Goal: Use online tool/utility: Utilize a website feature to perform a specific function

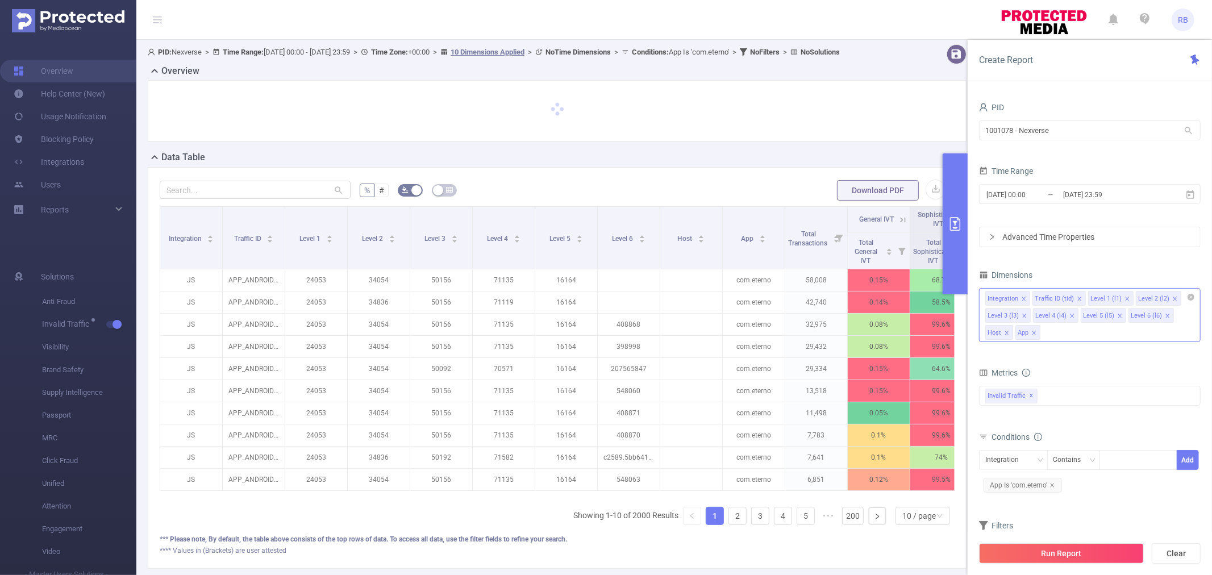
click at [1023, 316] on icon "icon: close" at bounding box center [1024, 316] width 6 height 6
click at [1173, 301] on icon "icon: close" at bounding box center [1175, 299] width 6 height 6
click at [1023, 314] on icon "icon: close" at bounding box center [1024, 316] width 6 height 6
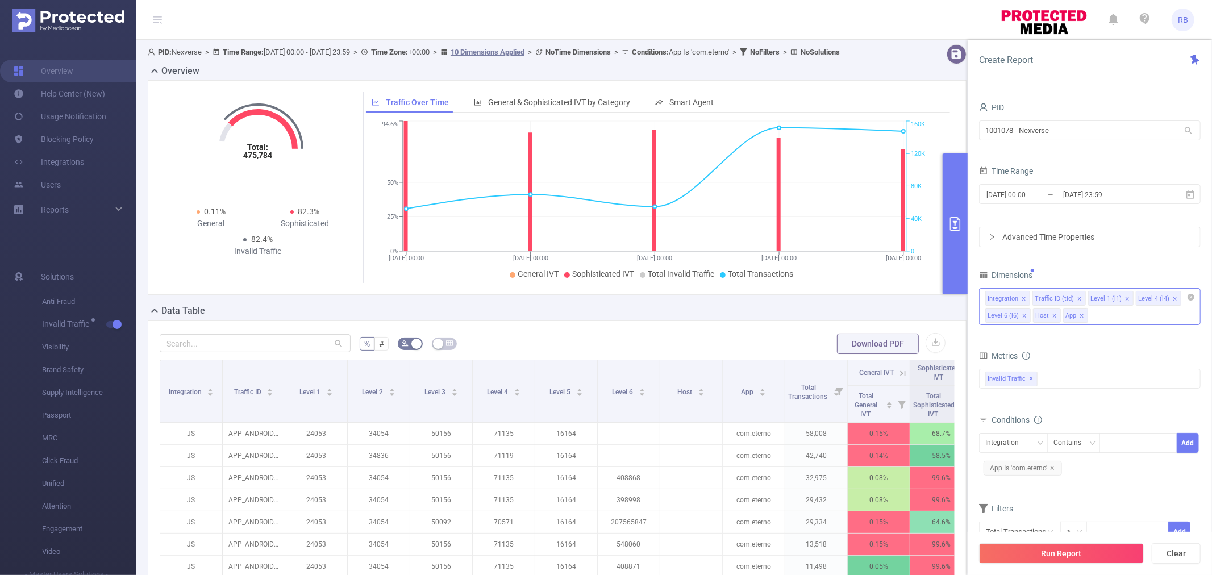
click at [1172, 298] on icon "icon: close" at bounding box center [1175, 299] width 6 height 6
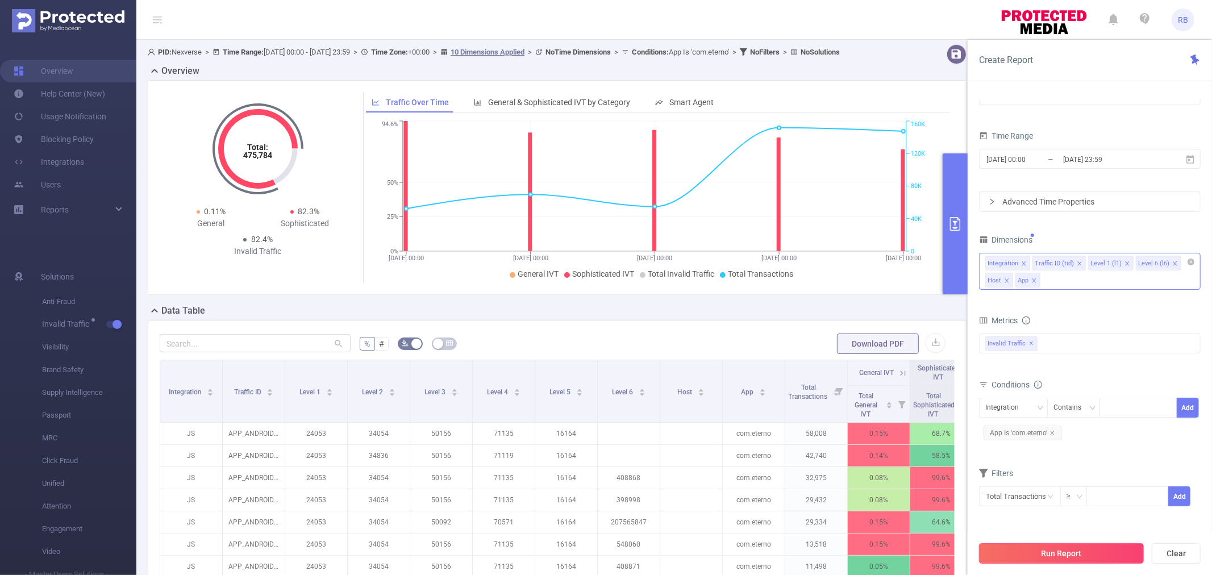
click at [1042, 554] on button "Run Report" at bounding box center [1061, 553] width 165 height 20
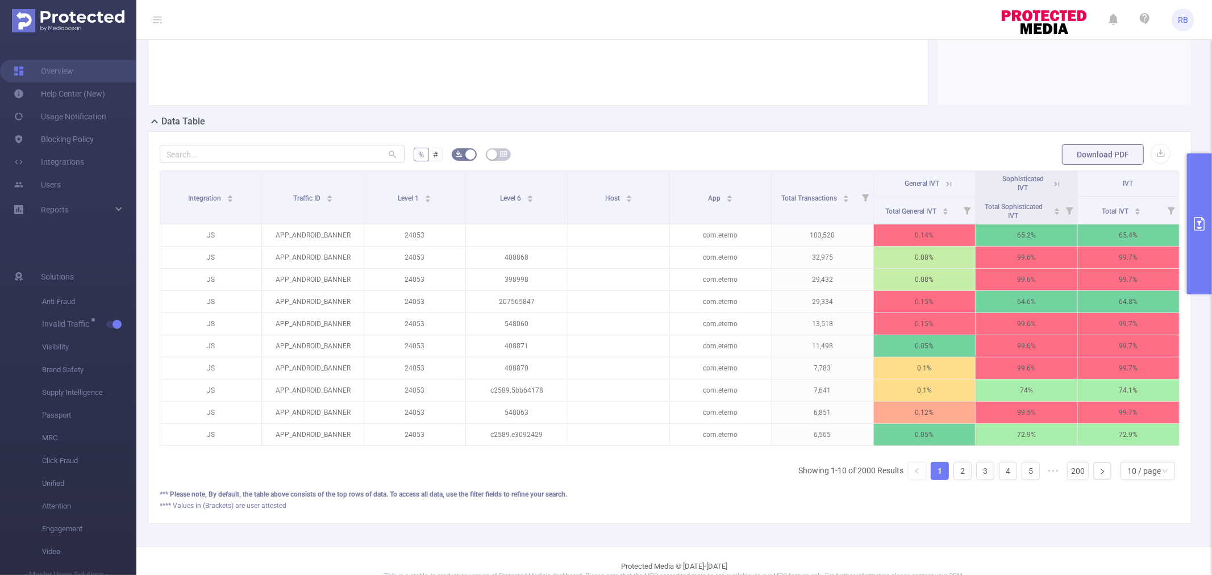
scroll to position [0, 2]
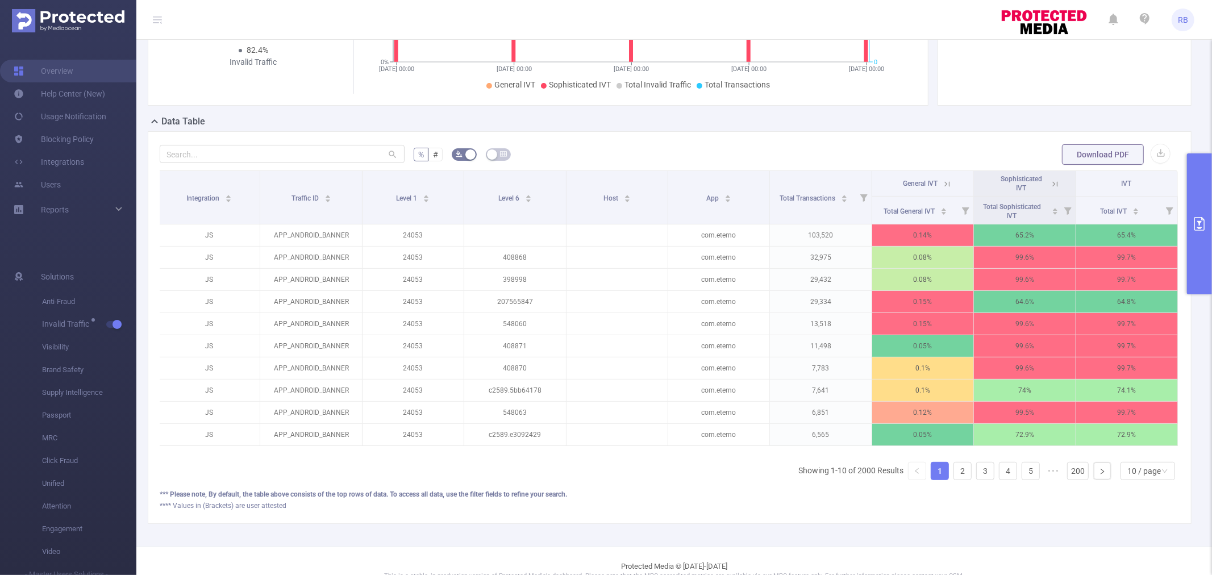
click at [1203, 265] on button "primary" at bounding box center [1199, 223] width 25 height 141
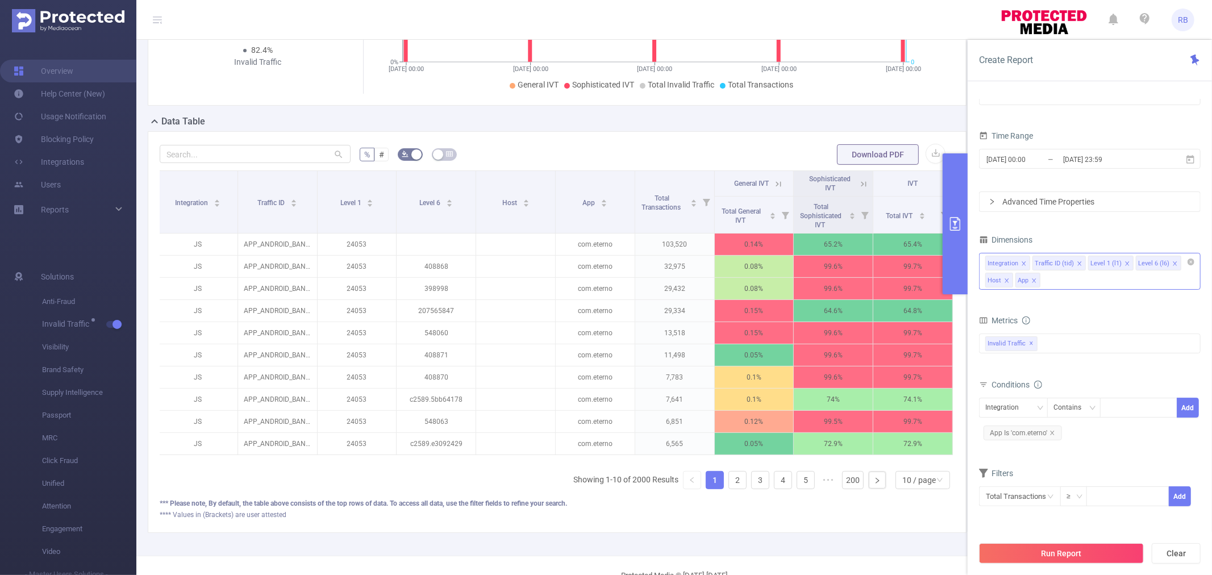
scroll to position [0, 2]
click at [1175, 264] on li "Level 6 (l6)" at bounding box center [1158, 263] width 45 height 15
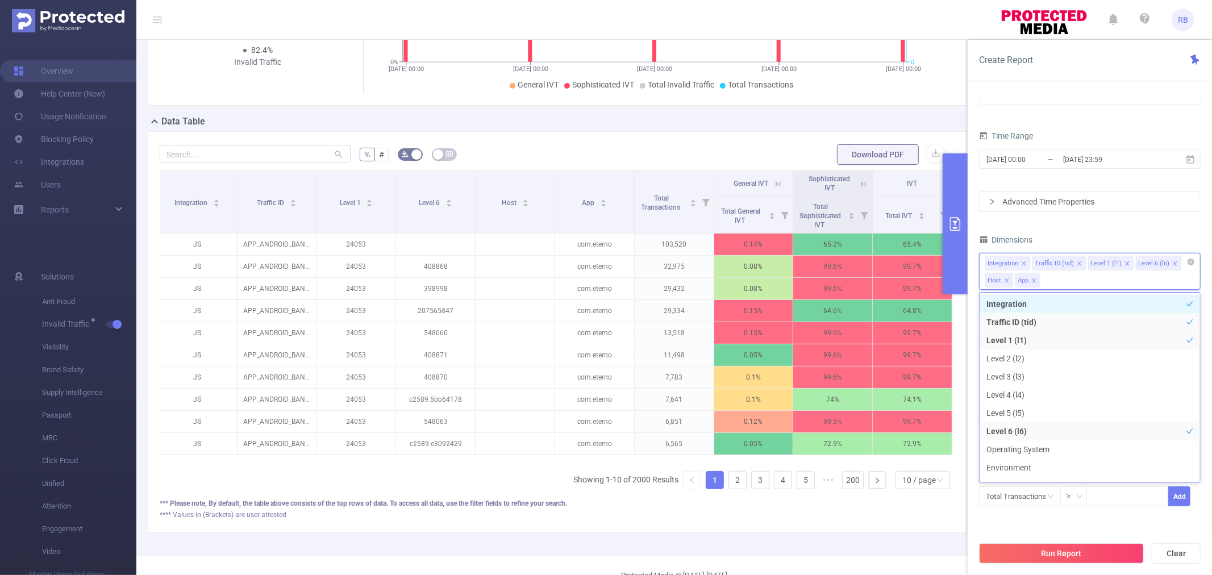
click at [1173, 264] on icon "icon: close" at bounding box center [1175, 264] width 6 height 6
click at [1125, 264] on icon "icon: close" at bounding box center [1127, 263] width 4 height 4
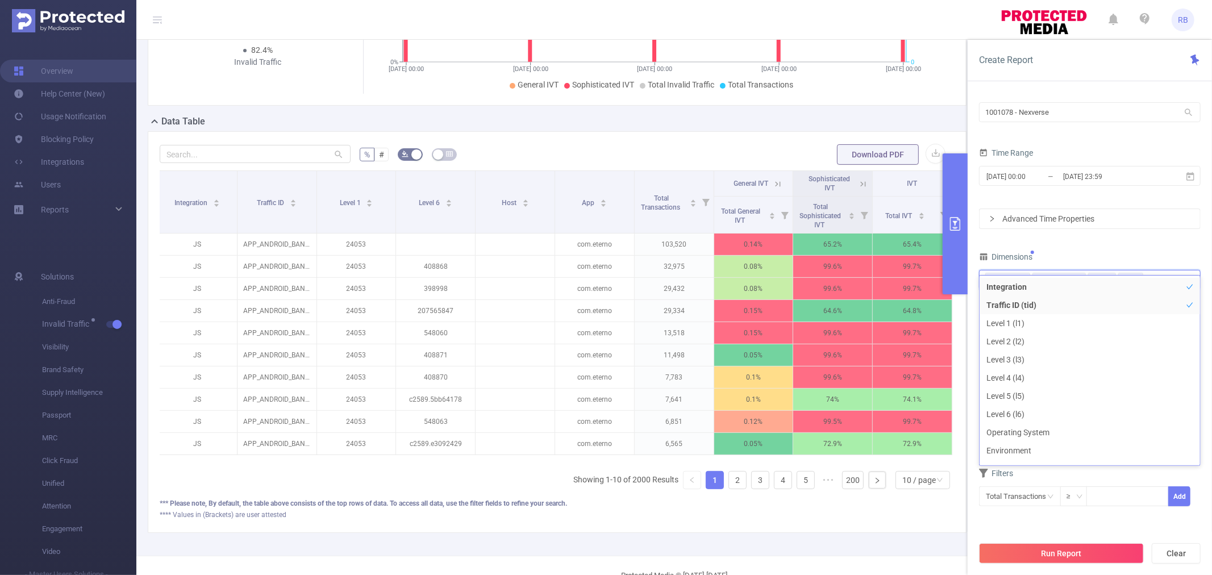
click at [1075, 254] on div "Dimensions" at bounding box center [1090, 258] width 222 height 19
click at [1043, 562] on button "Run Report" at bounding box center [1061, 553] width 165 height 20
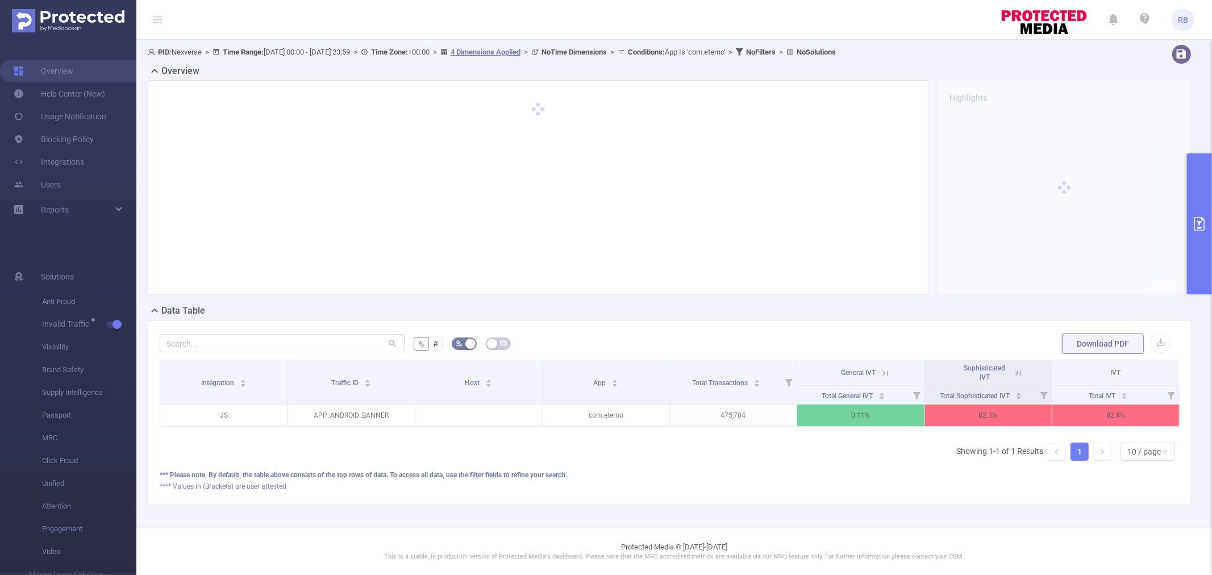
click at [1013, 373] on icon at bounding box center [1018, 373] width 10 height 10
